Goal: Information Seeking & Learning: Learn about a topic

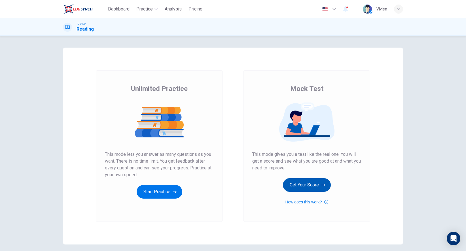
click at [312, 187] on button "Get Your Score" at bounding box center [307, 185] width 48 height 14
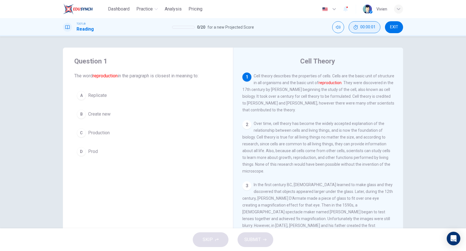
click at [362, 31] on button "00:00:01" at bounding box center [365, 27] width 32 height 12
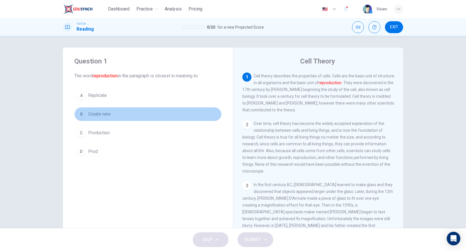
click at [92, 116] on span "Create new" at bounding box center [99, 114] width 22 height 7
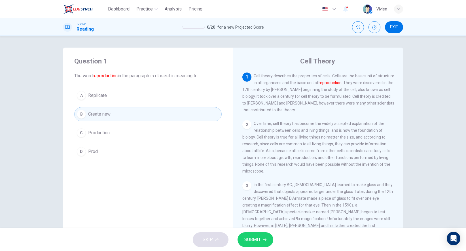
click at [271, 242] on button "SUBMIT" at bounding box center [256, 240] width 36 height 15
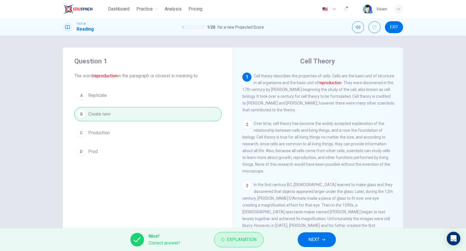
click at [244, 241] on span "Explanation" at bounding box center [242, 240] width 30 height 8
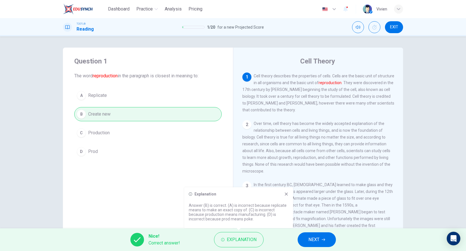
click at [316, 239] on span "NEXT" at bounding box center [314, 240] width 11 height 8
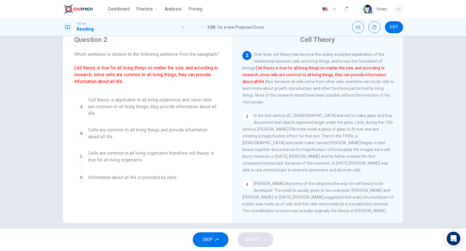
scroll to position [22, 0]
click at [189, 98] on span "Cell theory is applicable to all living organisms, and since cells are common t…" at bounding box center [153, 106] width 131 height 20
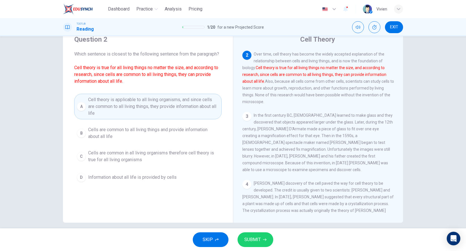
click at [247, 242] on span "SUBMIT" at bounding box center [252, 240] width 16 height 8
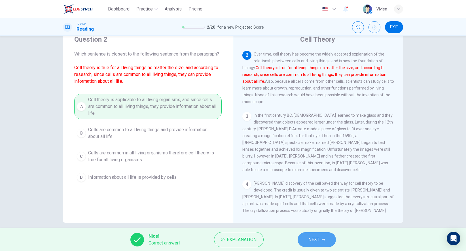
click at [313, 242] on span "NEXT" at bounding box center [314, 240] width 11 height 8
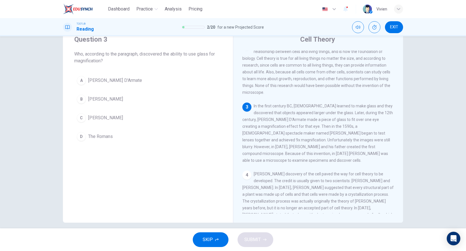
click at [121, 84] on button "A [PERSON_NAME] D'Armate" at bounding box center [147, 80] width 147 height 14
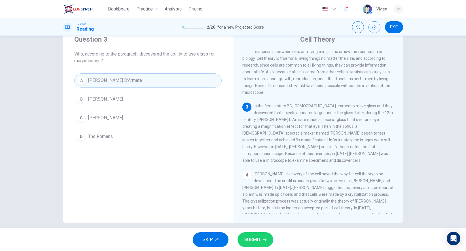
click at [253, 237] on span "SUBMIT" at bounding box center [252, 240] width 16 height 8
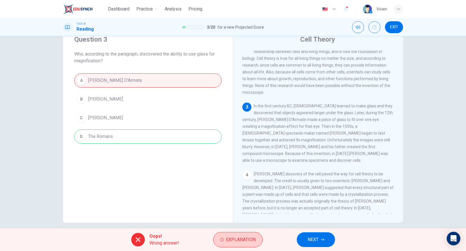
click at [247, 242] on span "Explanation" at bounding box center [241, 240] width 30 height 8
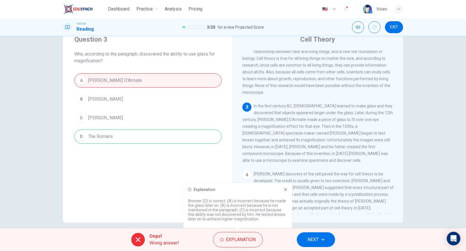
click at [316, 242] on span "NEXT" at bounding box center [313, 240] width 11 height 8
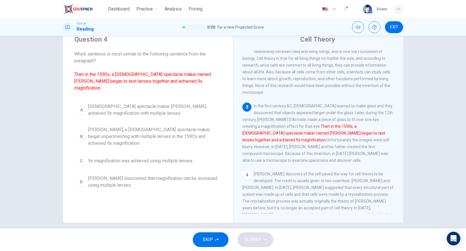
scroll to position [89, 0]
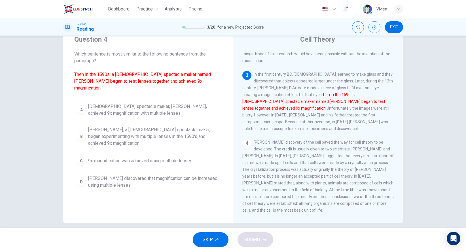
click at [134, 126] on span "[PERSON_NAME], a [DEMOGRAPHIC_DATA] spectacle maker, began experimenting with m…" at bounding box center [153, 136] width 131 height 20
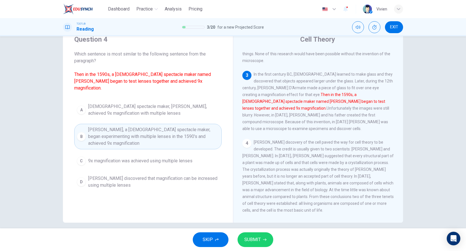
click at [259, 238] on span "SUBMIT" at bounding box center [252, 240] width 16 height 8
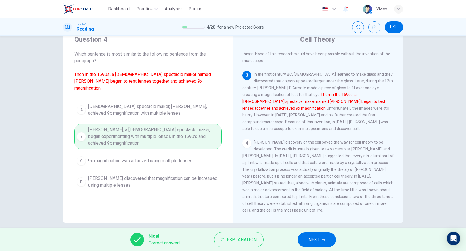
click at [314, 243] on span "NEXT" at bounding box center [314, 240] width 11 height 8
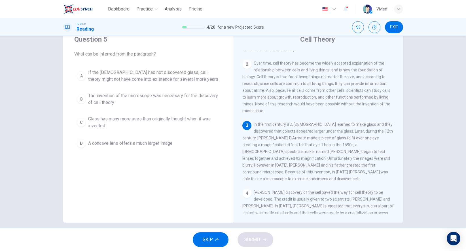
scroll to position [39, 0]
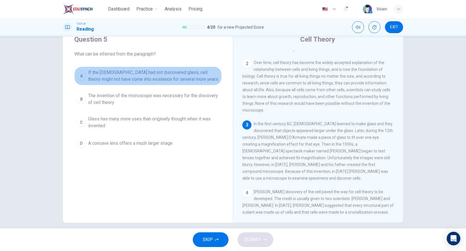
click at [193, 76] on span "If the [DEMOGRAPHIC_DATA] had not discovered glass, cell theory might not have …" at bounding box center [153, 76] width 131 height 14
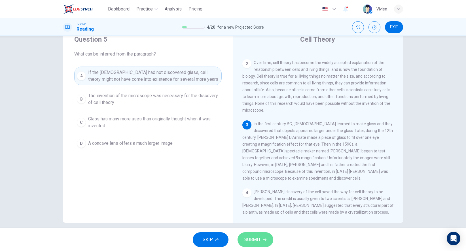
click at [263, 244] on button "SUBMIT" at bounding box center [256, 240] width 36 height 15
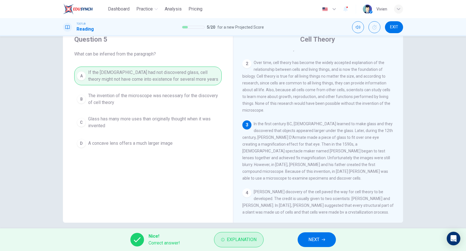
click at [230, 242] on span "Explanation" at bounding box center [242, 240] width 30 height 8
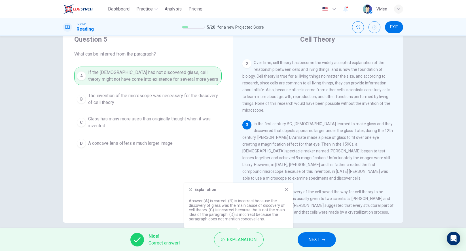
click at [325, 240] on icon "button" at bounding box center [323, 239] width 3 height 3
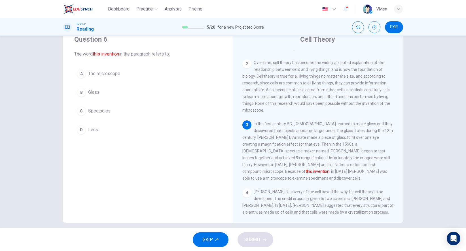
scroll to position [57, 0]
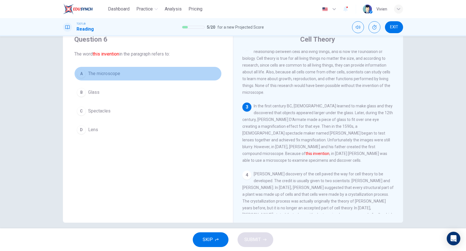
click at [110, 73] on span "The microscope" at bounding box center [104, 73] width 32 height 7
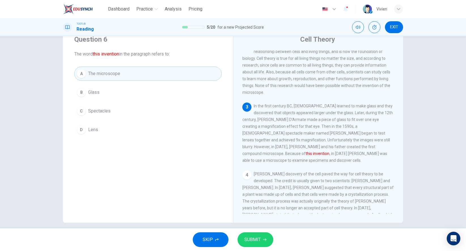
click at [261, 240] on button "SUBMIT" at bounding box center [256, 240] width 36 height 15
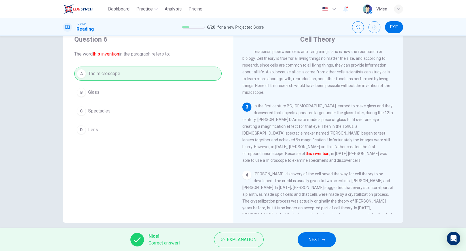
click at [324, 239] on icon "button" at bounding box center [323, 239] width 3 height 3
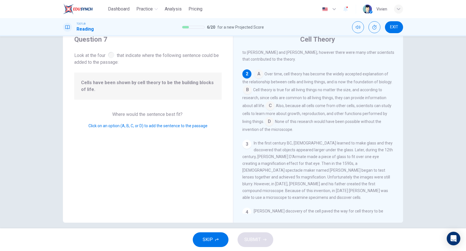
scroll to position [29, 0]
click at [272, 123] on input at bounding box center [269, 121] width 9 height 9
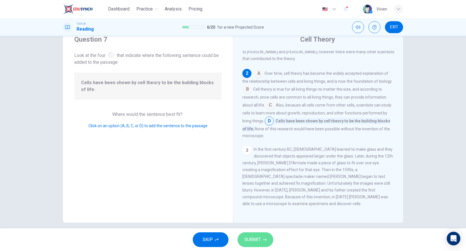
click at [258, 236] on span "SUBMIT" at bounding box center [252, 240] width 16 height 8
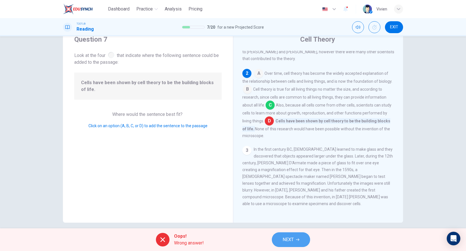
click at [284, 233] on button "NEXT" at bounding box center [291, 240] width 38 height 15
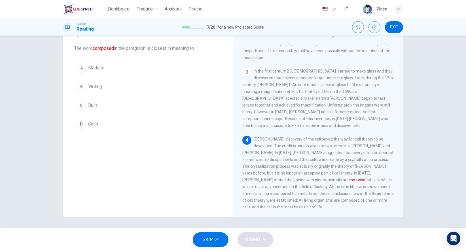
scroll to position [28, 0]
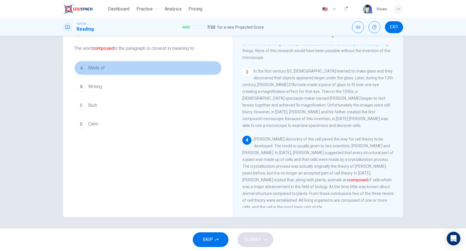
click at [100, 68] on span "Made of" at bounding box center [96, 68] width 17 height 7
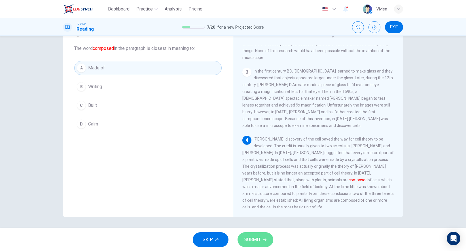
click at [258, 245] on button "SUBMIT" at bounding box center [256, 240] width 36 height 15
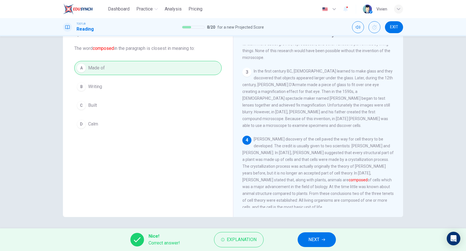
click at [313, 241] on span "NEXT" at bounding box center [314, 240] width 11 height 8
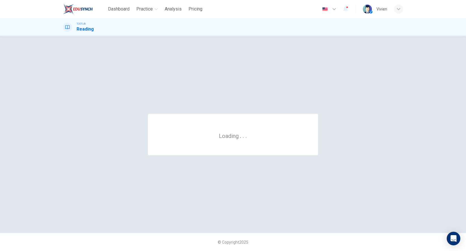
scroll to position [0, 0]
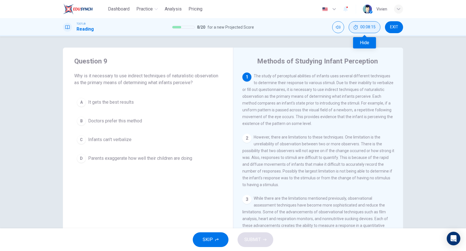
click at [363, 29] on button "00:08:15" at bounding box center [365, 27] width 32 height 12
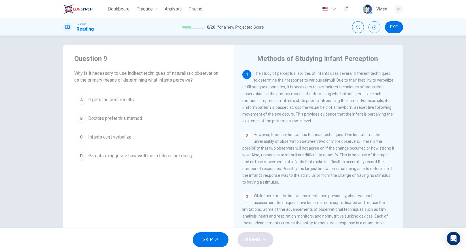
scroll to position [3, 0]
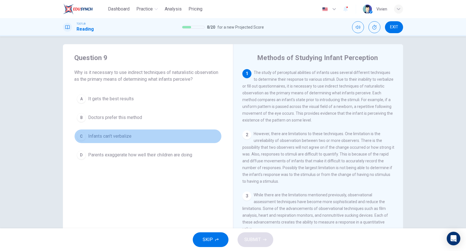
click at [121, 134] on span "Infants can't verbalize" at bounding box center [109, 136] width 43 height 7
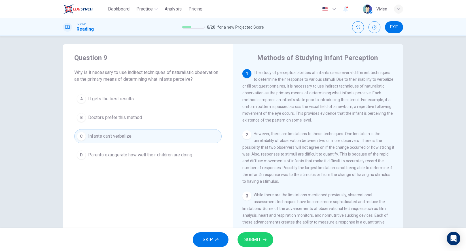
click at [249, 238] on span "SUBMIT" at bounding box center [252, 240] width 16 height 8
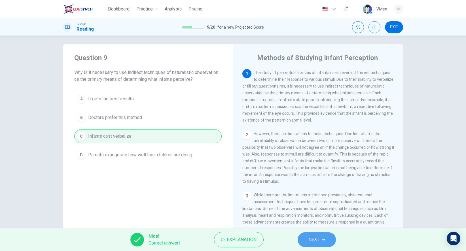
click at [308, 240] on button "NEXT" at bounding box center [317, 240] width 38 height 15
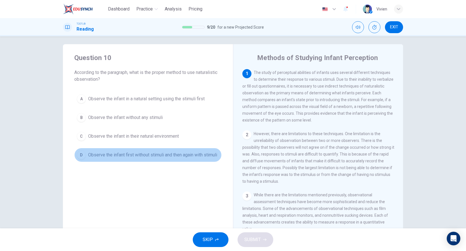
click at [151, 153] on span "Observe the infant first without stimuli and then again with stimuli" at bounding box center [152, 155] width 129 height 7
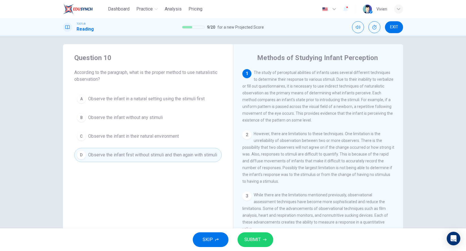
click at [256, 243] on span "SUBMIT" at bounding box center [252, 240] width 16 height 8
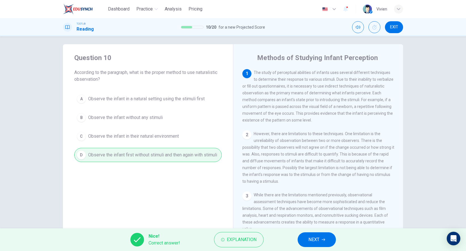
click at [323, 242] on button "NEXT" at bounding box center [317, 240] width 38 height 15
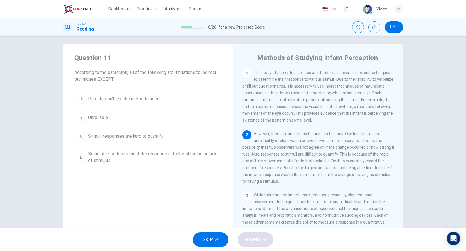
scroll to position [9, 0]
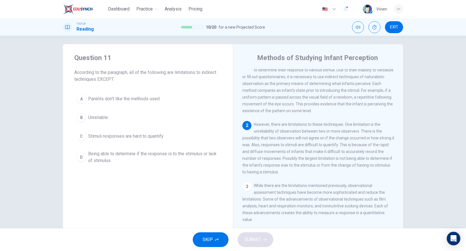
click at [104, 99] on span "Parents don't like the methods used" at bounding box center [123, 99] width 71 height 7
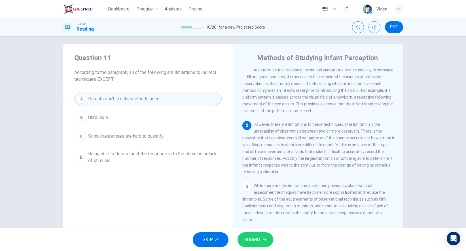
click at [249, 242] on span "SUBMIT" at bounding box center [252, 240] width 16 height 8
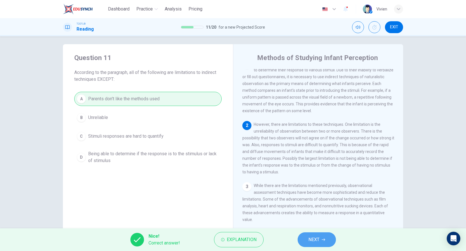
click at [309, 241] on span "NEXT" at bounding box center [314, 240] width 11 height 8
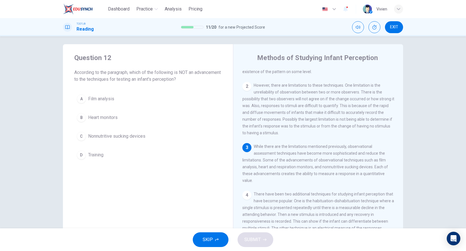
scroll to position [50, 0]
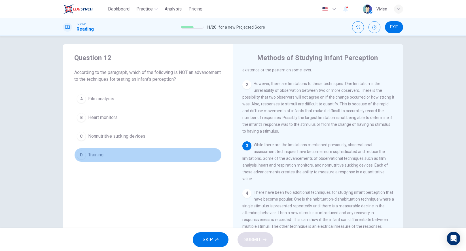
click at [88, 158] on button "D Training" at bounding box center [147, 155] width 147 height 14
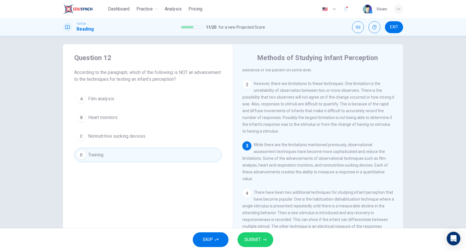
click at [260, 242] on span "SUBMIT" at bounding box center [252, 240] width 16 height 8
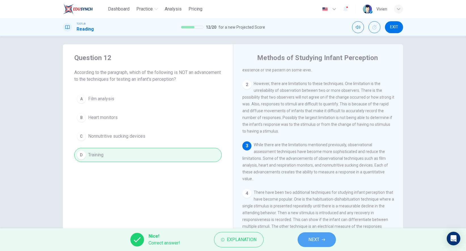
click at [314, 241] on span "NEXT" at bounding box center [314, 240] width 11 height 8
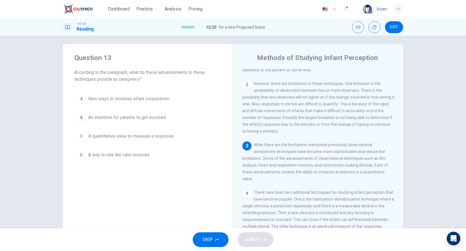
click at [135, 138] on span "A quantitative value to measure a response" at bounding box center [131, 136] width 86 height 7
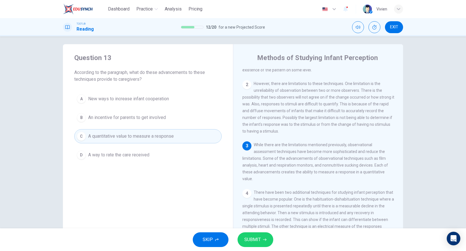
click at [257, 243] on span "SUBMIT" at bounding box center [252, 240] width 16 height 8
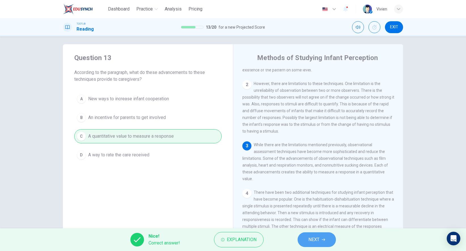
click at [309, 241] on span "NEXT" at bounding box center [314, 240] width 11 height 8
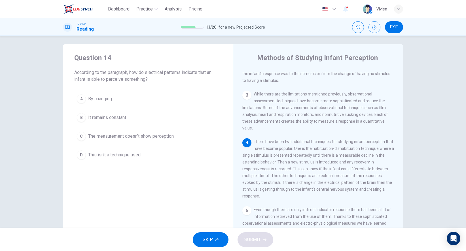
scroll to position [109, 0]
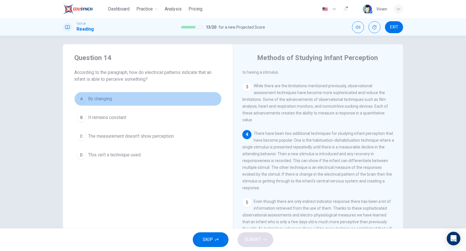
click at [110, 99] on span "By changing" at bounding box center [100, 99] width 24 height 7
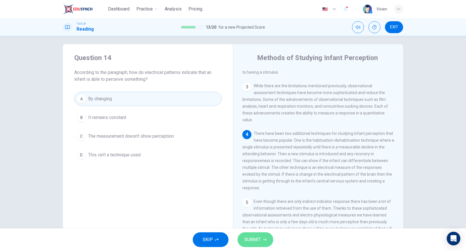
click at [267, 241] on button "SUBMIT" at bounding box center [256, 240] width 36 height 15
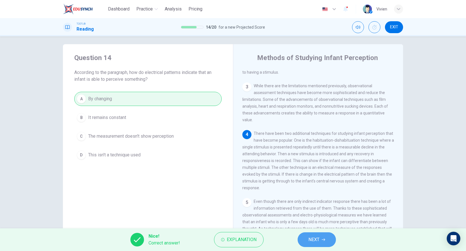
click at [313, 245] on button "NEXT" at bounding box center [317, 240] width 38 height 15
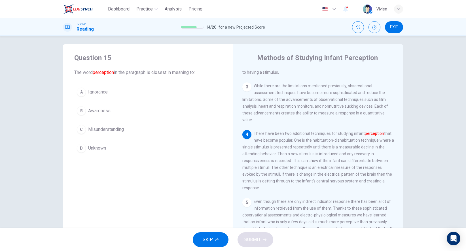
click at [96, 113] on span "Awareness" at bounding box center [99, 110] width 22 height 7
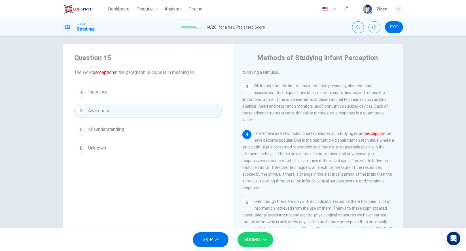
click at [250, 237] on span "SUBMIT" at bounding box center [252, 240] width 16 height 8
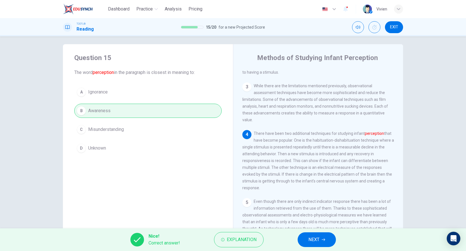
click at [308, 239] on button "NEXT" at bounding box center [317, 240] width 38 height 15
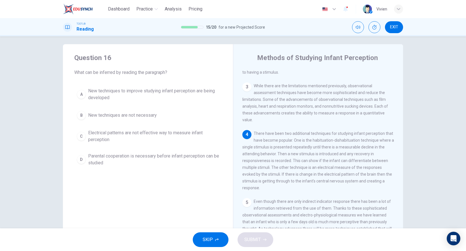
click at [156, 92] on span "New techniques to improve studying infant perception are being developed" at bounding box center [153, 95] width 131 height 14
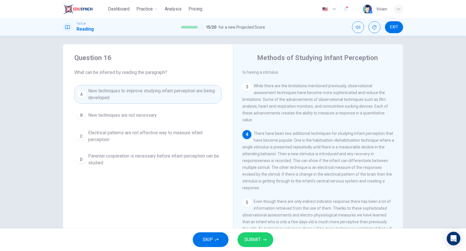
click at [252, 242] on span "SUBMIT" at bounding box center [252, 240] width 16 height 8
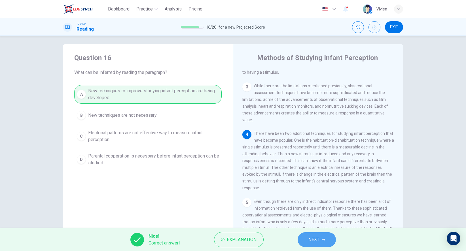
click at [312, 243] on span "NEXT" at bounding box center [314, 240] width 11 height 8
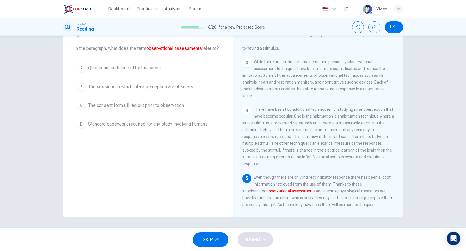
scroll to position [28, 0]
click at [168, 87] on button "B The sessions in which infant perception are observed" at bounding box center [147, 87] width 147 height 14
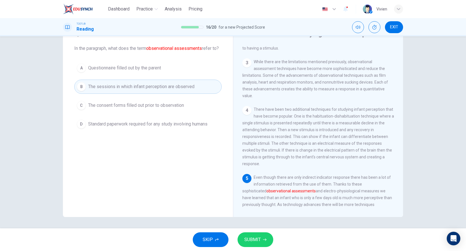
click at [254, 238] on span "SUBMIT" at bounding box center [252, 240] width 16 height 8
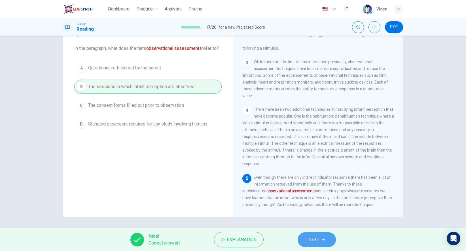
click at [312, 244] on button "NEXT" at bounding box center [317, 240] width 38 height 15
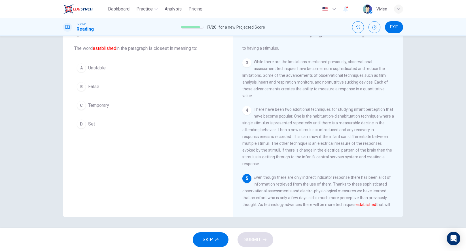
click at [89, 128] on button "D Set" at bounding box center [147, 124] width 147 height 14
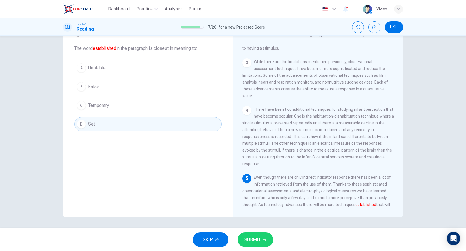
click at [259, 244] on button "SUBMIT" at bounding box center [256, 240] width 36 height 15
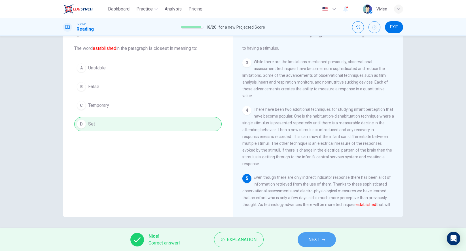
click at [304, 238] on button "NEXT" at bounding box center [317, 240] width 38 height 15
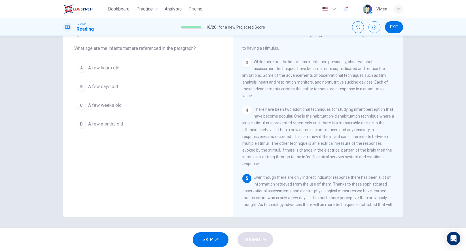
drag, startPoint x: 271, startPoint y: 184, endPoint x: 313, endPoint y: 185, distance: 41.1
click at [313, 185] on span "Even though there are only indirect indicator response there has been a lot of …" at bounding box center [316, 194] width 149 height 39
click at [106, 89] on span "A few days old" at bounding box center [103, 86] width 30 height 7
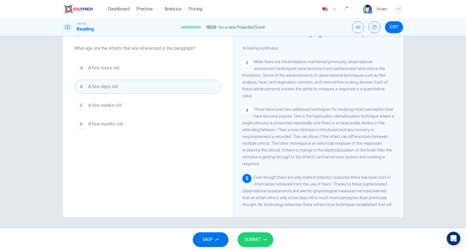
click at [258, 242] on span "SUBMIT" at bounding box center [252, 240] width 16 height 8
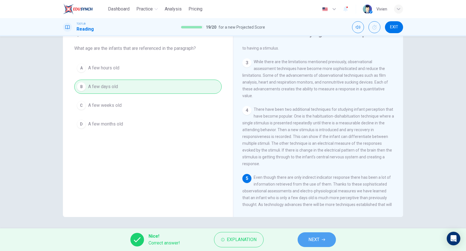
click at [303, 243] on button "NEXT" at bounding box center [317, 240] width 38 height 15
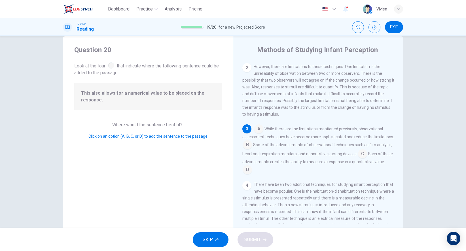
scroll to position [8, 0]
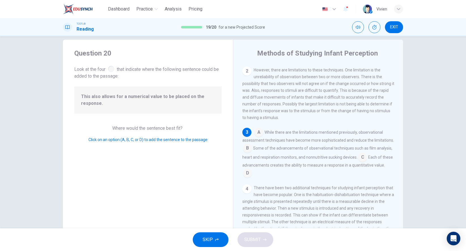
click at [252, 169] on input at bounding box center [247, 173] width 9 height 9
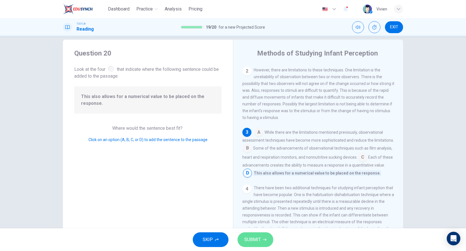
click at [247, 237] on span "SUBMIT" at bounding box center [252, 240] width 16 height 8
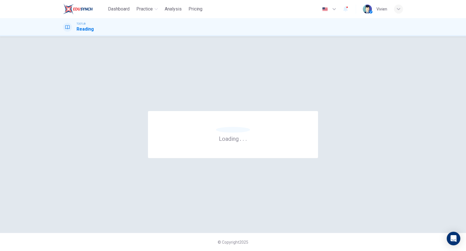
scroll to position [0, 0]
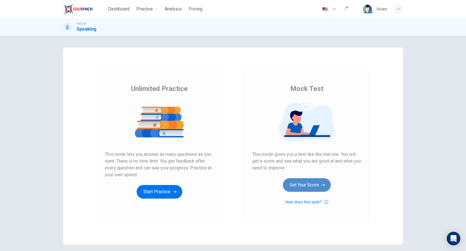
click at [313, 184] on button "Get Your Score" at bounding box center [307, 185] width 48 height 14
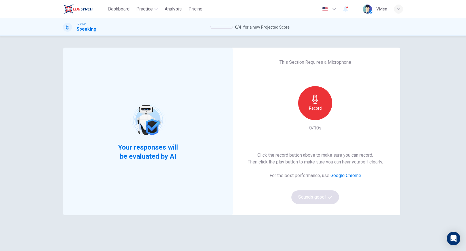
click at [319, 105] on h6 "Record" at bounding box center [315, 108] width 13 height 7
click at [321, 110] on div "Stop" at bounding box center [315, 103] width 34 height 34
click at [340, 119] on div "button" at bounding box center [341, 115] width 9 height 9
click at [312, 195] on button "Sounds good!" at bounding box center [316, 198] width 48 height 14
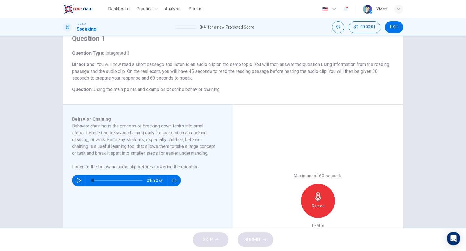
scroll to position [26, 0]
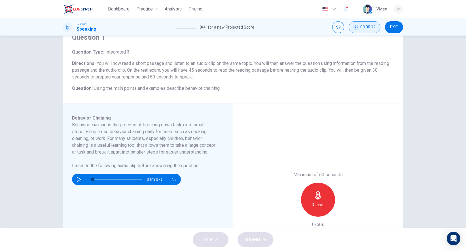
click at [369, 21] on button "00:00:12" at bounding box center [365, 27] width 32 height 12
click at [78, 183] on button "button" at bounding box center [78, 179] width 9 height 11
type input "0"
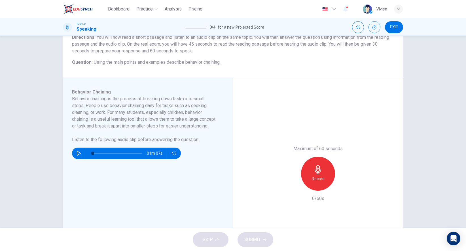
scroll to position [52, 0]
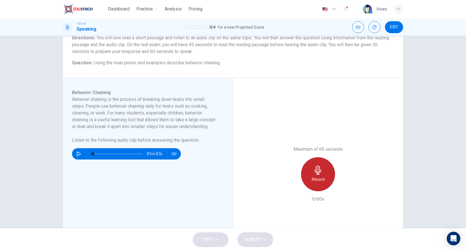
click at [318, 173] on icon "button" at bounding box center [318, 170] width 9 height 9
click at [316, 178] on h6 "Stop" at bounding box center [318, 179] width 9 height 7
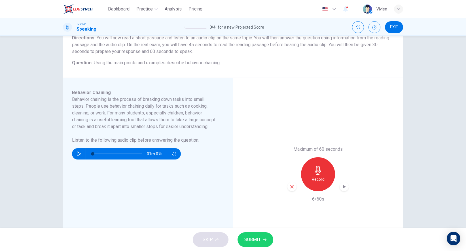
click at [291, 188] on icon "button" at bounding box center [292, 186] width 5 height 5
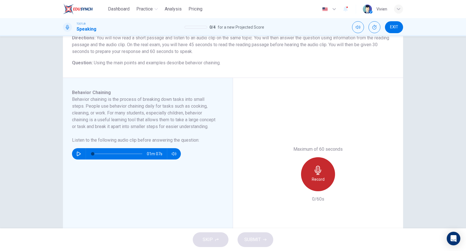
click at [317, 173] on icon "button" at bounding box center [318, 170] width 7 height 9
click at [321, 172] on icon "button" at bounding box center [318, 170] width 9 height 9
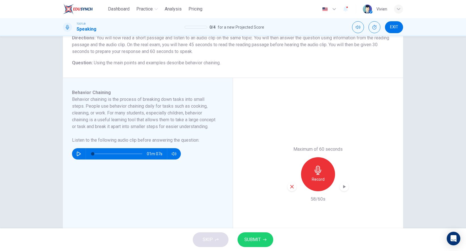
click at [254, 235] on button "SUBMIT" at bounding box center [256, 240] width 36 height 15
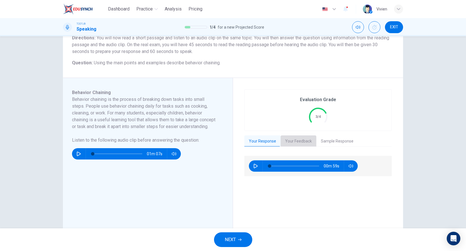
click at [303, 140] on button "Your Feedback" at bounding box center [299, 142] width 36 height 12
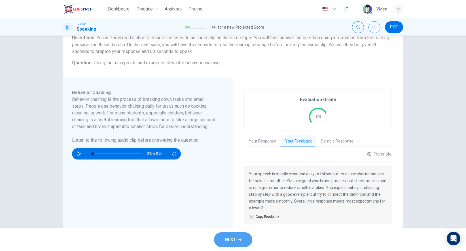
click at [231, 242] on span "NEXT" at bounding box center [230, 240] width 11 height 8
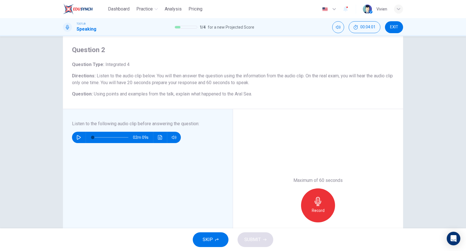
scroll to position [14, 0]
click at [79, 134] on button "button" at bounding box center [78, 136] width 9 height 11
type input "0"
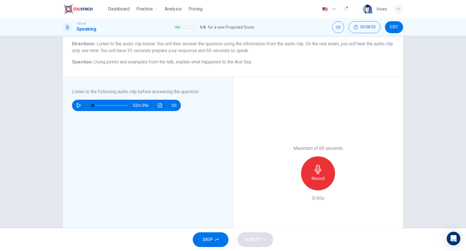
scroll to position [49, 0]
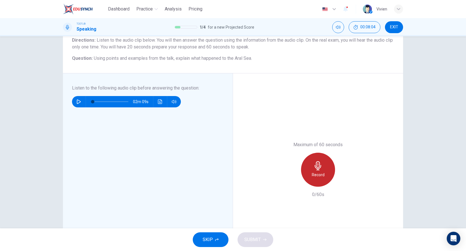
click at [317, 165] on icon "button" at bounding box center [318, 165] width 9 height 9
click at [330, 174] on div "Stop" at bounding box center [318, 170] width 34 height 34
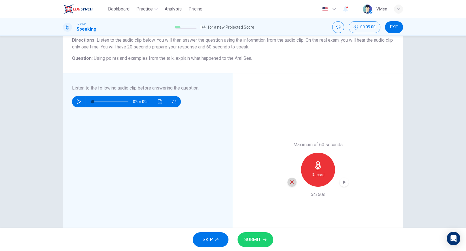
click at [293, 184] on icon "button" at bounding box center [292, 182] width 5 height 5
click at [314, 170] on icon "button" at bounding box center [318, 165] width 9 height 9
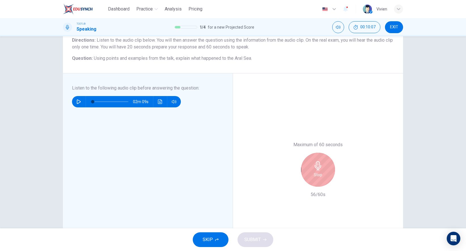
click at [317, 165] on icon "button" at bounding box center [318, 165] width 9 height 9
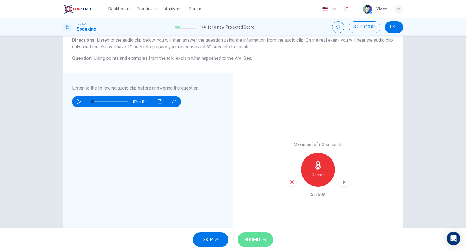
click at [250, 244] on button "SUBMIT" at bounding box center [256, 240] width 36 height 15
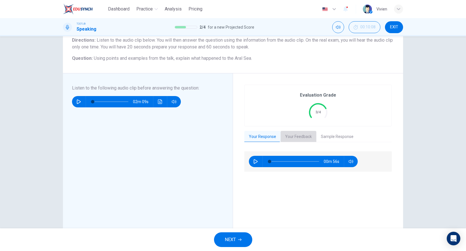
click at [302, 136] on button "Your Feedback" at bounding box center [299, 137] width 36 height 12
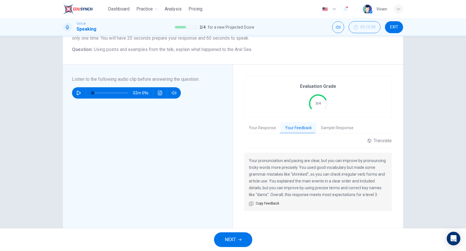
scroll to position [57, 0]
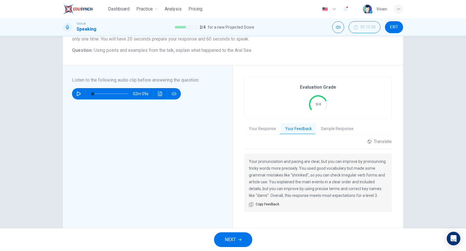
click at [228, 240] on span "NEXT" at bounding box center [230, 240] width 11 height 8
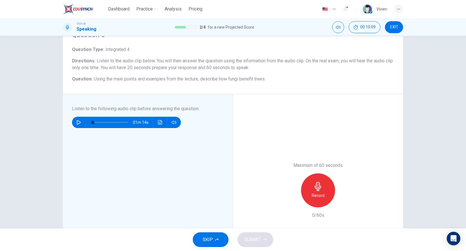
scroll to position [29, 0]
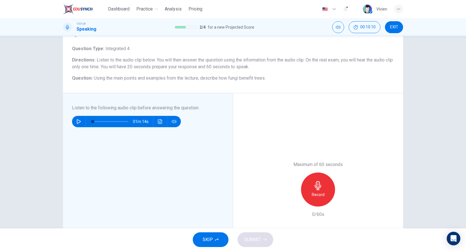
click at [81, 121] on icon "button" at bounding box center [79, 121] width 5 height 5
drag, startPoint x: 95, startPoint y: 120, endPoint x: 86, endPoint y: 121, distance: 8.8
click at [86, 121] on div at bounding box center [109, 121] width 47 height 11
type input "0"
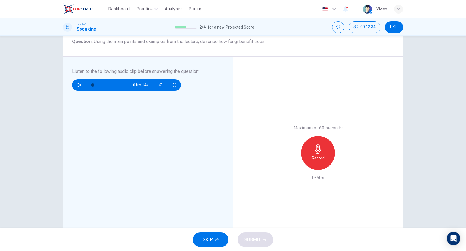
scroll to position [67, 0]
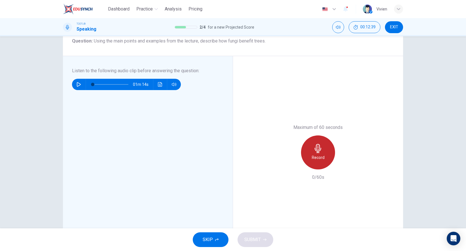
click at [315, 149] on icon "button" at bounding box center [318, 148] width 9 height 9
click at [326, 152] on div "Stop" at bounding box center [318, 153] width 34 height 34
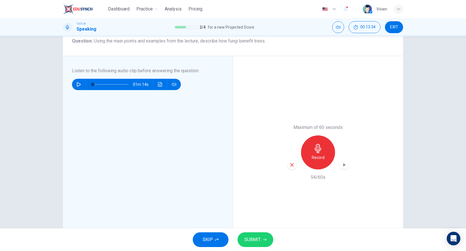
click at [254, 237] on span "SUBMIT" at bounding box center [252, 240] width 16 height 8
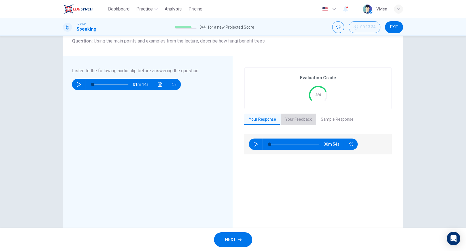
click at [291, 118] on button "Your Feedback" at bounding box center [299, 120] width 36 height 12
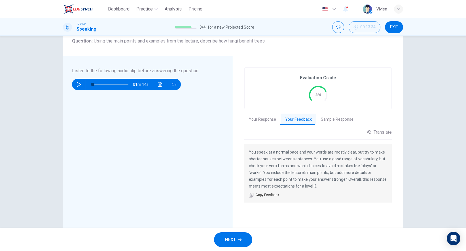
scroll to position [0, 0]
click at [233, 237] on span "NEXT" at bounding box center [230, 240] width 11 height 8
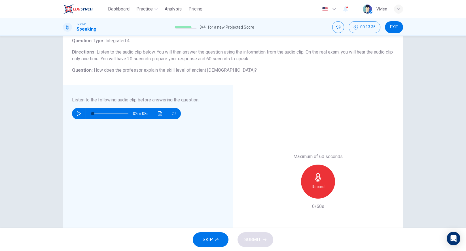
scroll to position [44, 0]
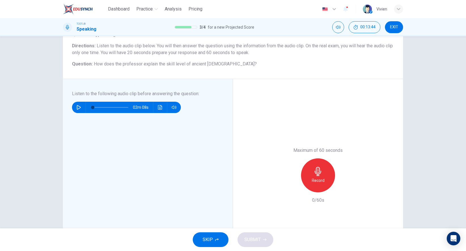
click at [81, 106] on button "button" at bounding box center [78, 107] width 9 height 11
type input "0"
click at [324, 171] on div "Record" at bounding box center [318, 176] width 34 height 34
click at [325, 172] on div "Stop" at bounding box center [318, 176] width 34 height 34
click at [250, 237] on span "SUBMIT" at bounding box center [252, 240] width 16 height 8
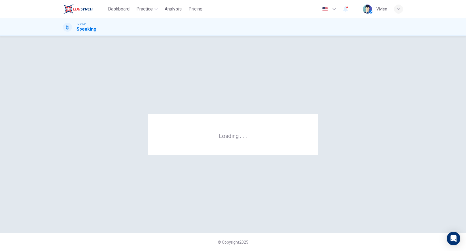
scroll to position [0, 0]
